Goal: Task Accomplishment & Management: Manage account settings

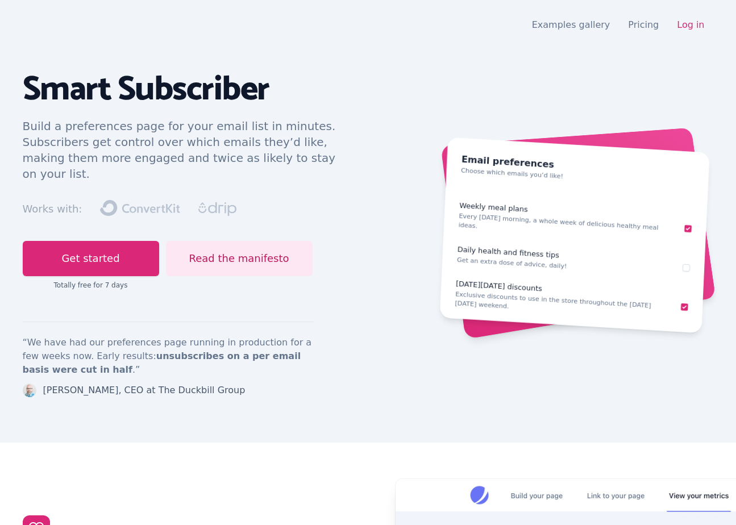
click at [685, 35] on nav "Open main menu Examples gallery Pricing Log in" at bounding box center [368, 25] width 691 height 23
click at [684, 15] on nav "Open main menu Examples gallery Pricing Log in" at bounding box center [368, 25] width 691 height 23
click at [689, 23] on link "Log in" at bounding box center [690, 24] width 27 height 11
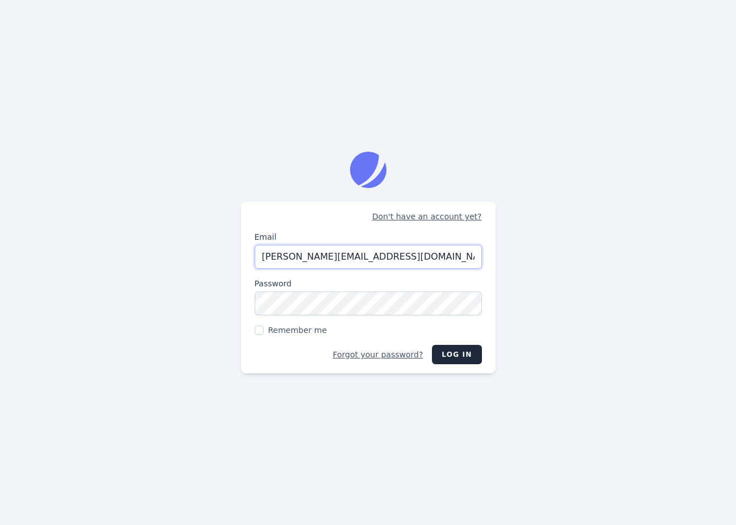
type input "[PERSON_NAME][EMAIL_ADDRESS][DOMAIN_NAME]"
click at [432, 345] on button "Log in" at bounding box center [456, 354] width 49 height 19
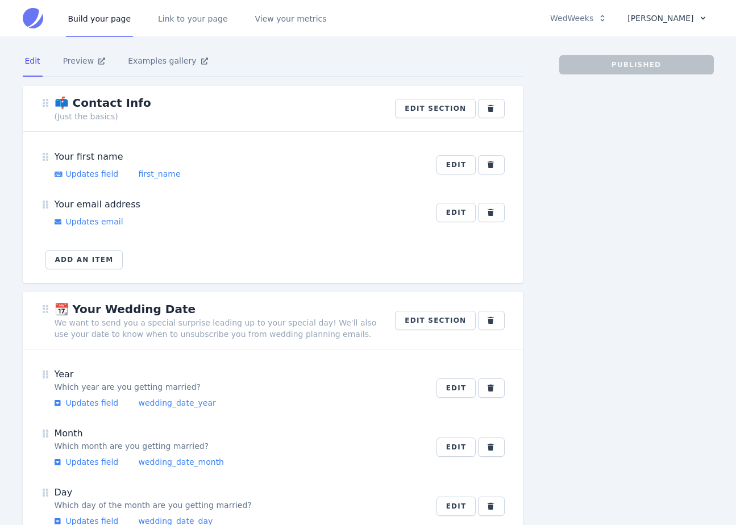
click at [672, 10] on button "[PERSON_NAME]" at bounding box center [666, 18] width 93 height 19
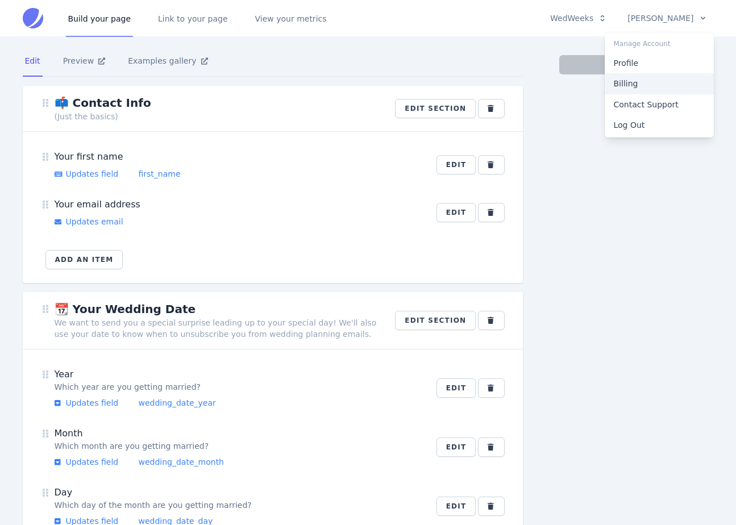
click at [635, 76] on link "Billing" at bounding box center [659, 83] width 109 height 20
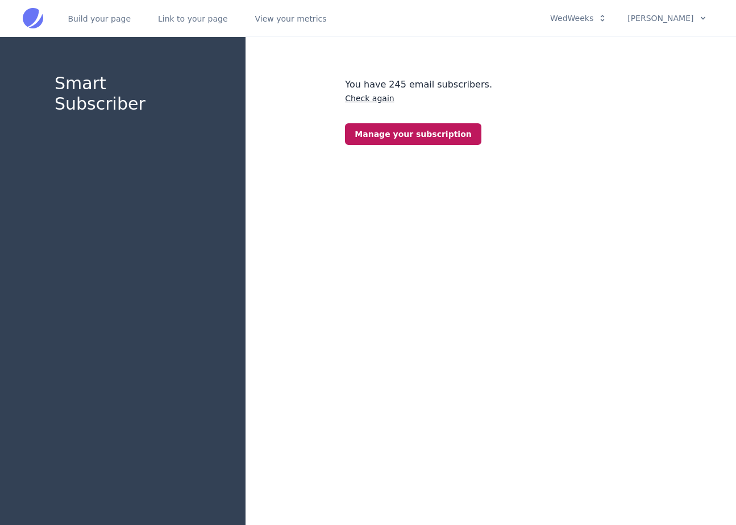
click at [401, 132] on link "Manage your subscription" at bounding box center [413, 134] width 136 height 22
